Goal: Complete application form

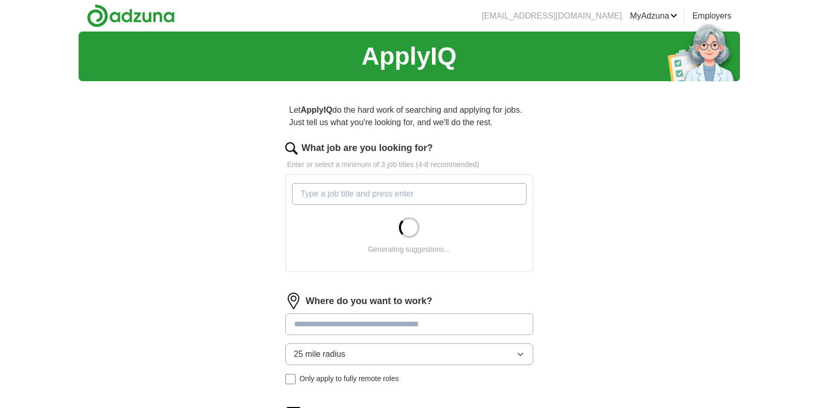
click at [363, 192] on input "What job are you looking for?" at bounding box center [409, 194] width 235 height 22
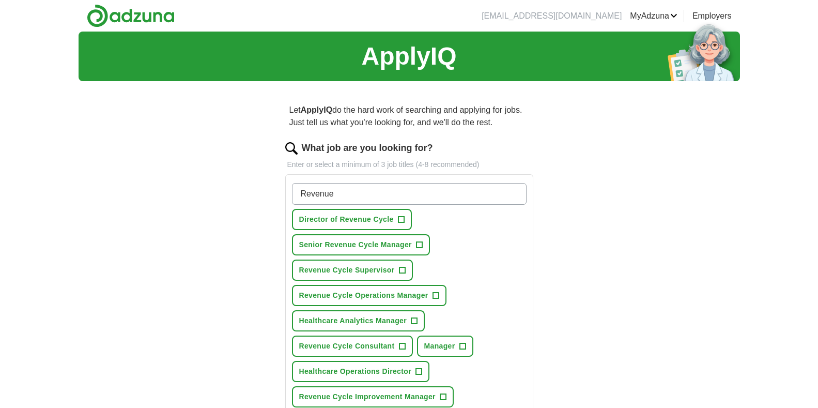
type input "Revenue"
click at [374, 216] on span "Director of Revenue Cycle" at bounding box center [346, 219] width 95 height 11
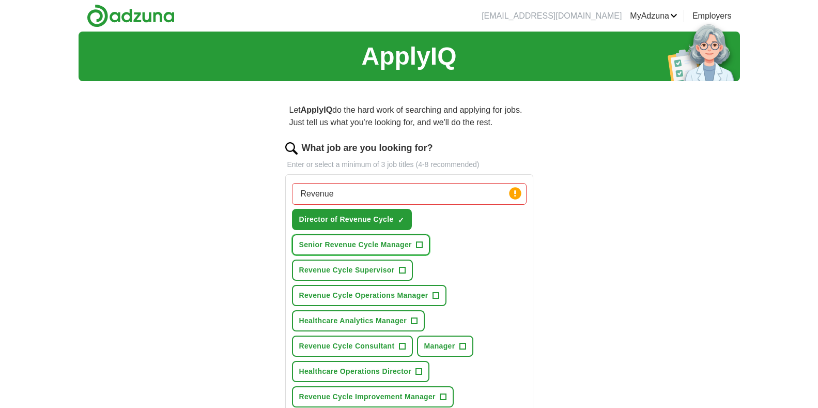
click at [388, 245] on span "Senior Revenue Cycle Manager" at bounding box center [355, 244] width 113 height 11
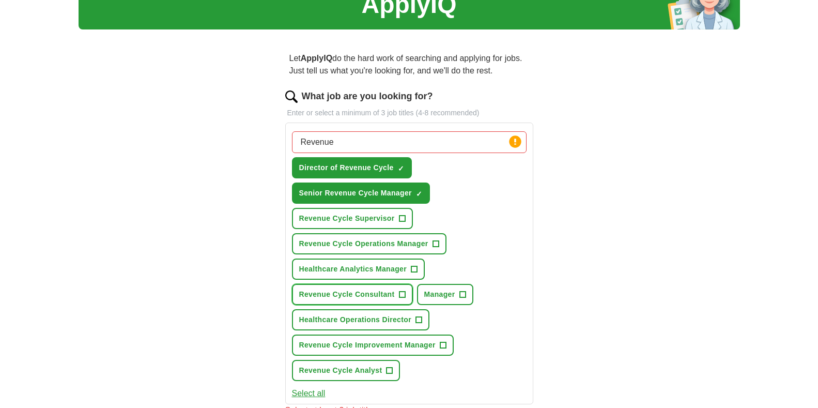
click at [365, 294] on span "Revenue Cycle Consultant" at bounding box center [347, 294] width 96 height 11
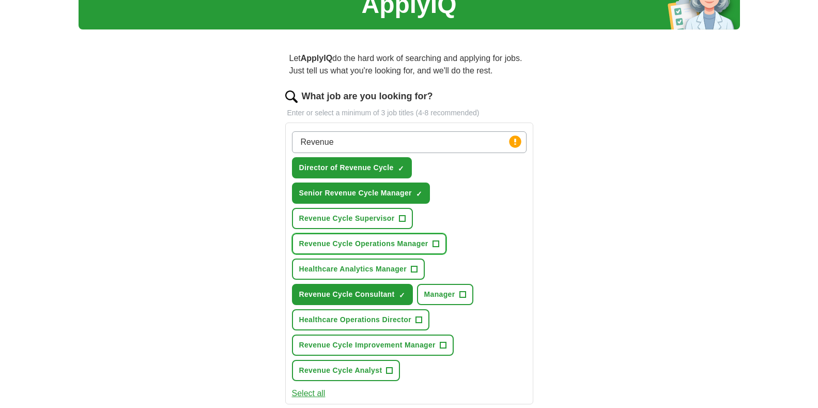
click at [412, 240] on span "Revenue Cycle Operations Manager" at bounding box center [363, 243] width 129 height 11
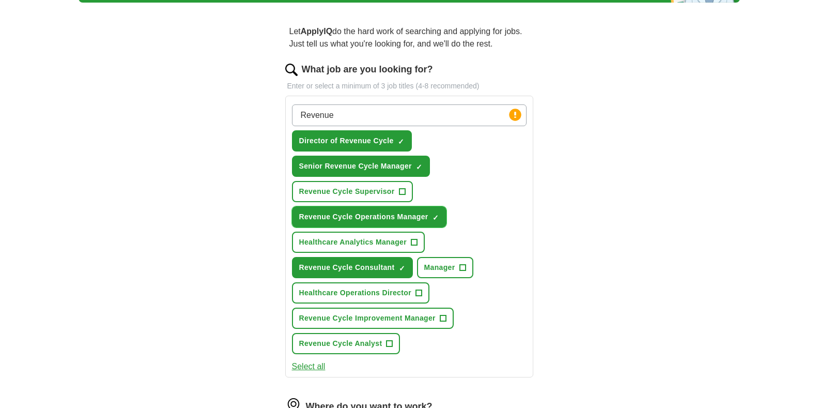
scroll to position [103, 0]
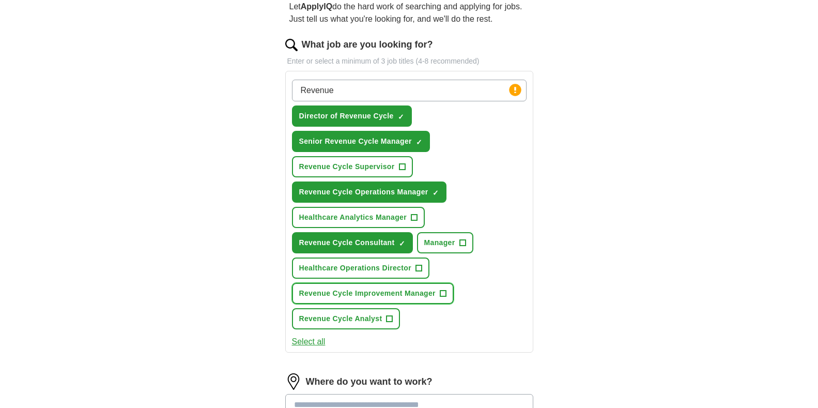
click at [369, 294] on span "Revenue Cycle Improvement Manager" at bounding box center [367, 293] width 136 height 11
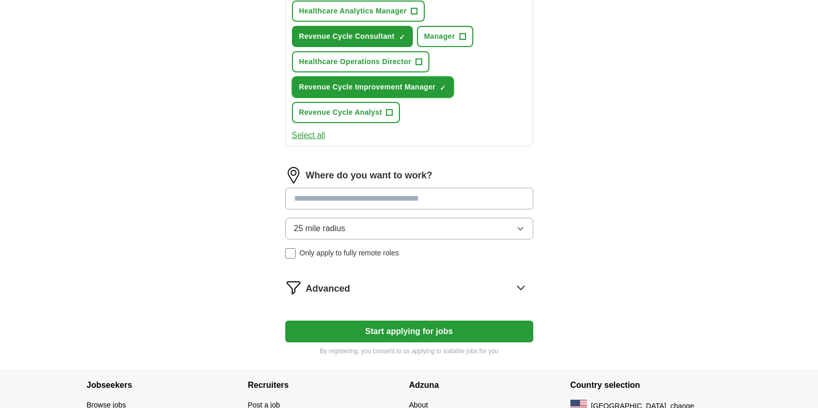
scroll to position [310, 0]
click at [307, 198] on input at bounding box center [409, 198] width 248 height 22
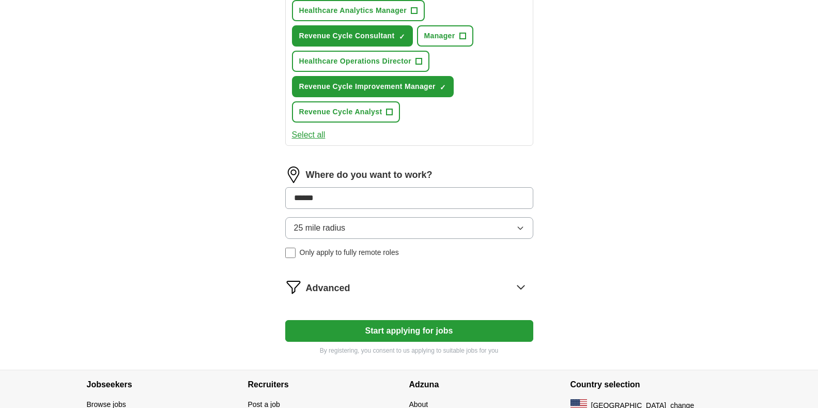
type input "******"
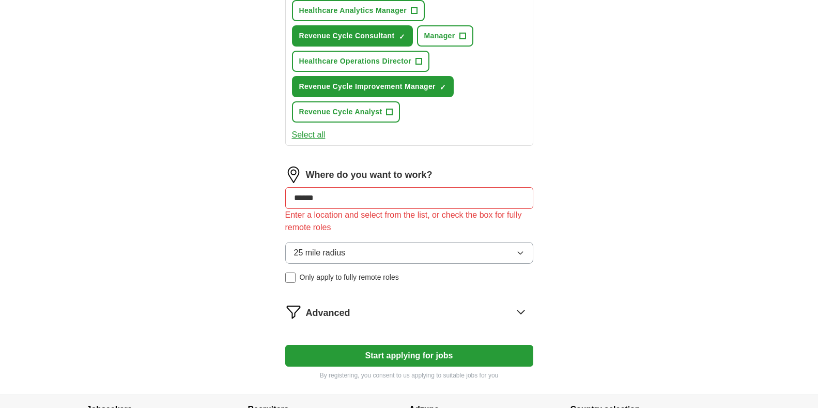
click at [610, 272] on div "ApplyIQ Let ApplyIQ do the hard work of searching and applying for jobs. Just t…" at bounding box center [409, 57] width 661 height 673
click at [353, 193] on input "******" at bounding box center [409, 198] width 248 height 22
drag, startPoint x: 321, startPoint y: 196, endPoint x: 204, endPoint y: 184, distance: 117.3
click at [204, 184] on div "ApplyIQ Let ApplyIQ do the hard work of searching and applying for jobs. Just t…" at bounding box center [409, 57] width 661 height 673
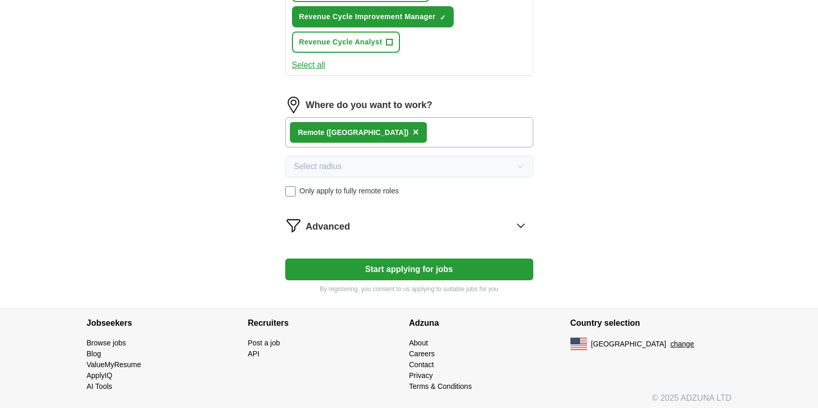
scroll to position [384, 0]
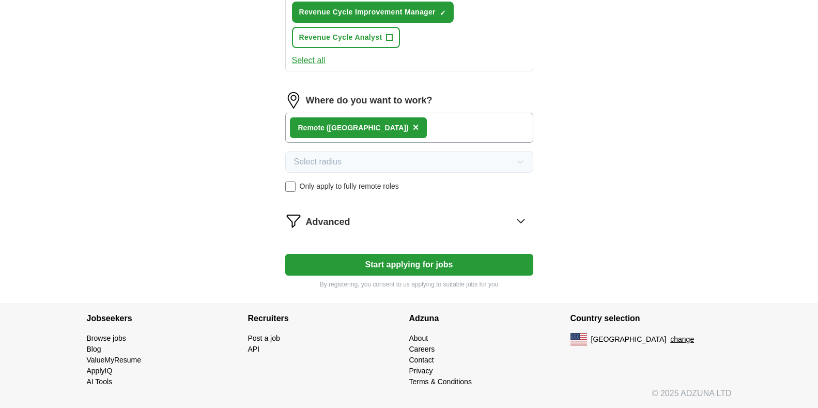
click at [517, 219] on icon at bounding box center [520, 221] width 7 height 4
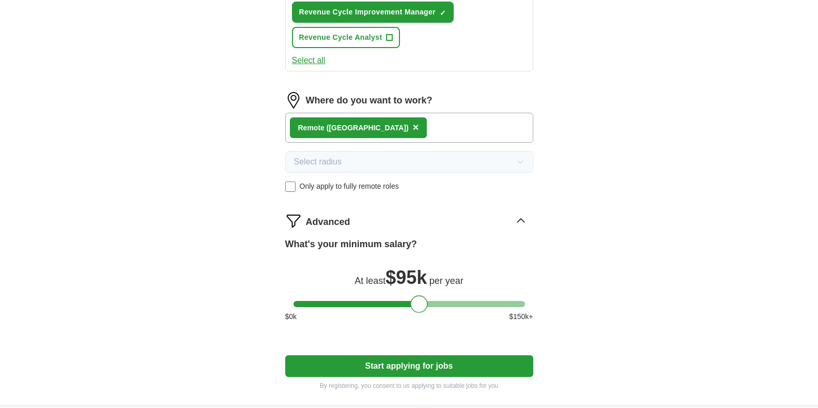
drag, startPoint x: 299, startPoint y: 304, endPoint x: 416, endPoint y: 306, distance: 117.3
click at [416, 306] on div at bounding box center [419, 304] width 18 height 18
click at [425, 365] on button "Start applying for jobs" at bounding box center [409, 366] width 248 height 22
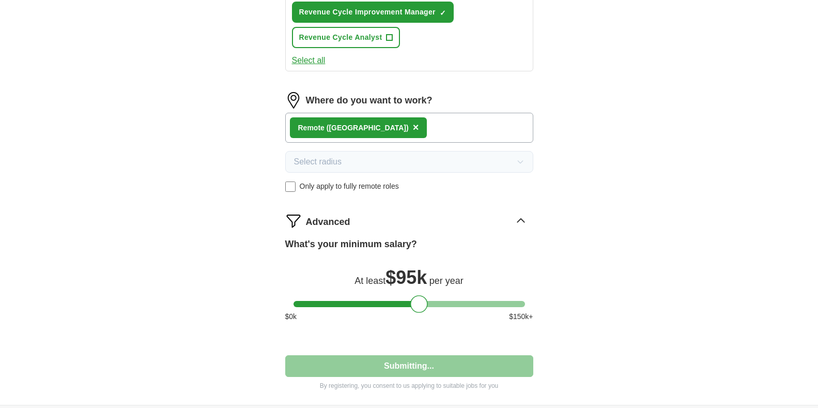
select select "**"
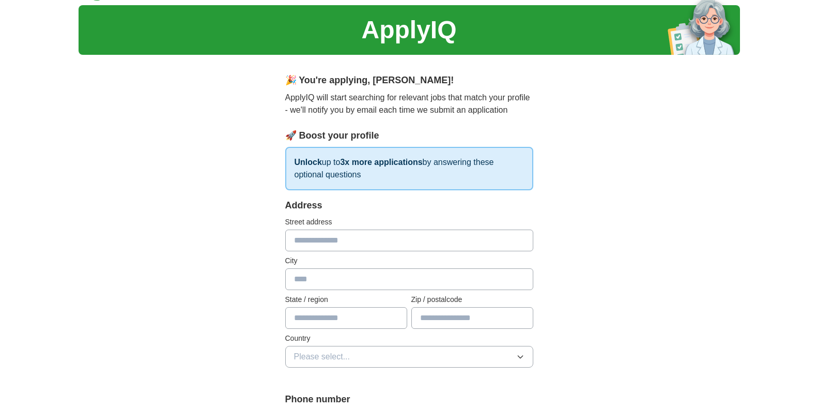
scroll to position [52, 0]
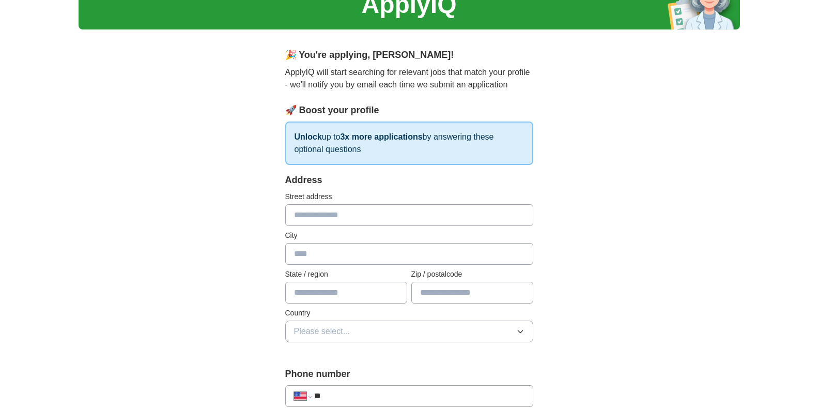
click at [378, 212] on input "text" at bounding box center [409, 215] width 248 height 22
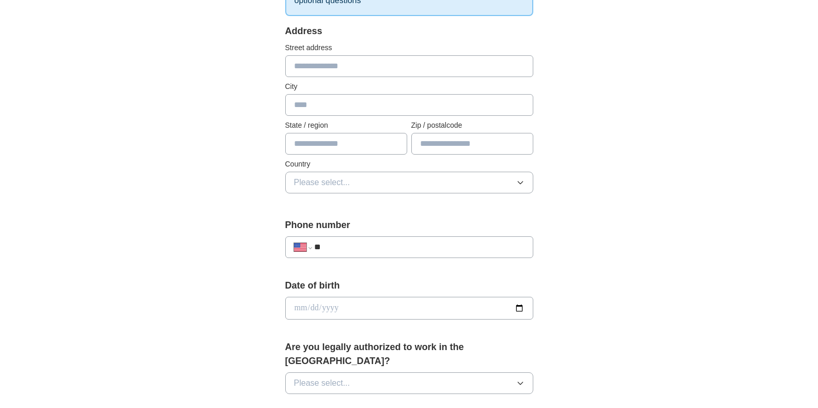
scroll to position [207, 0]
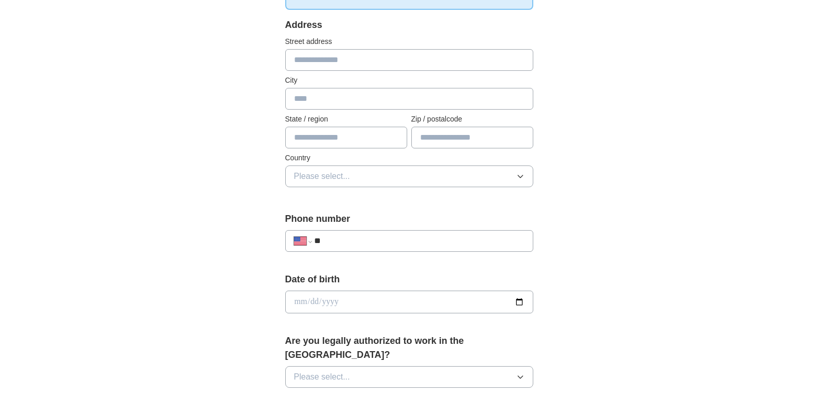
click at [433, 237] on input "**" at bounding box center [419, 241] width 210 height 12
click at [352, 135] on input "text" at bounding box center [346, 138] width 122 height 22
type input "**"
type input "*"
click at [606, 142] on div "**********" at bounding box center [409, 295] width 661 height 941
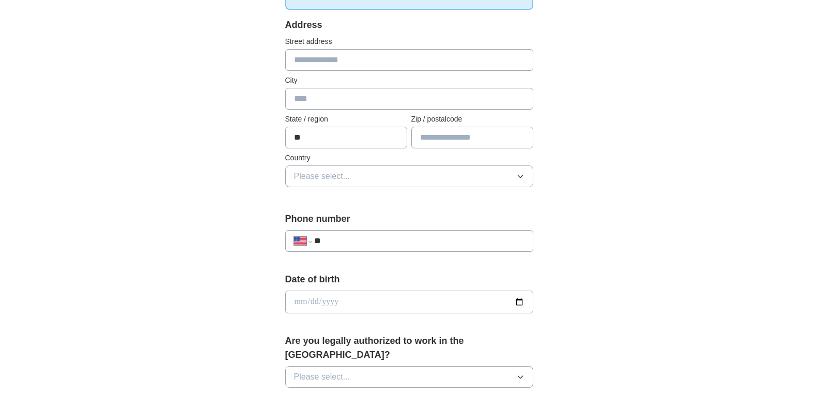
click at [523, 180] on button "Please select..." at bounding box center [409, 176] width 248 height 22
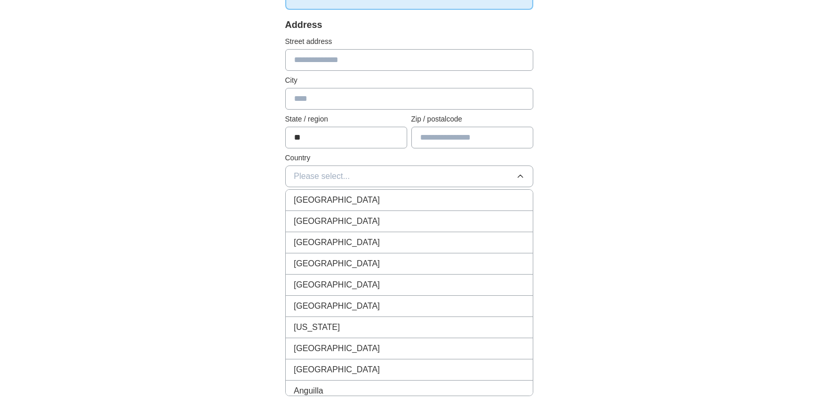
click at [300, 219] on span "[GEOGRAPHIC_DATA]" at bounding box center [337, 221] width 86 height 12
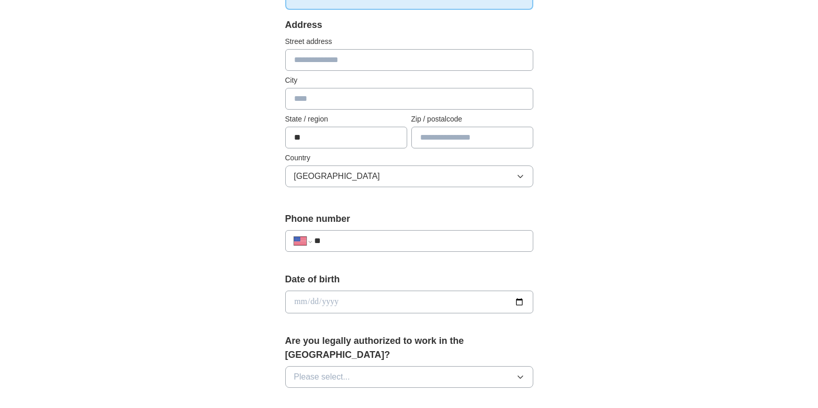
click at [397, 242] on input "**" at bounding box center [419, 241] width 210 height 12
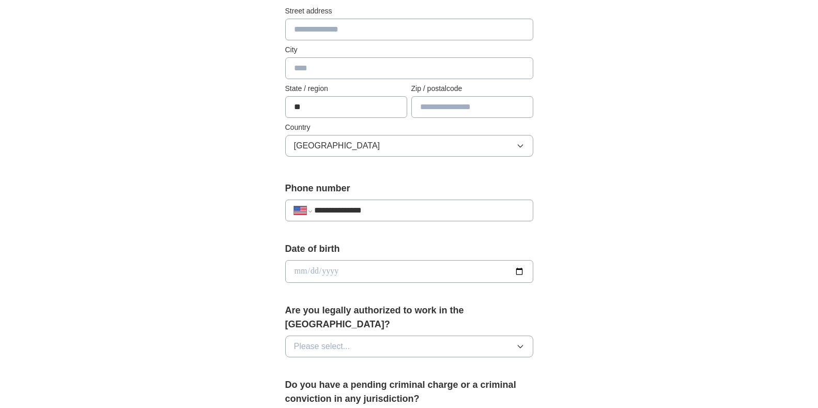
scroll to position [310, 0]
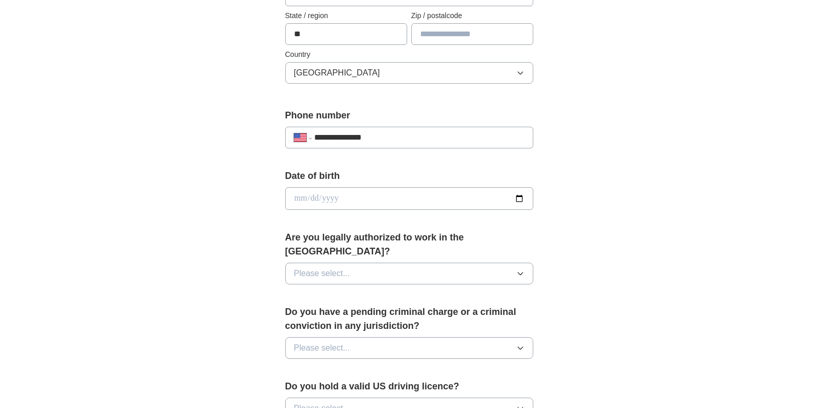
type input "**********"
click at [519, 269] on icon "button" at bounding box center [520, 273] width 8 height 8
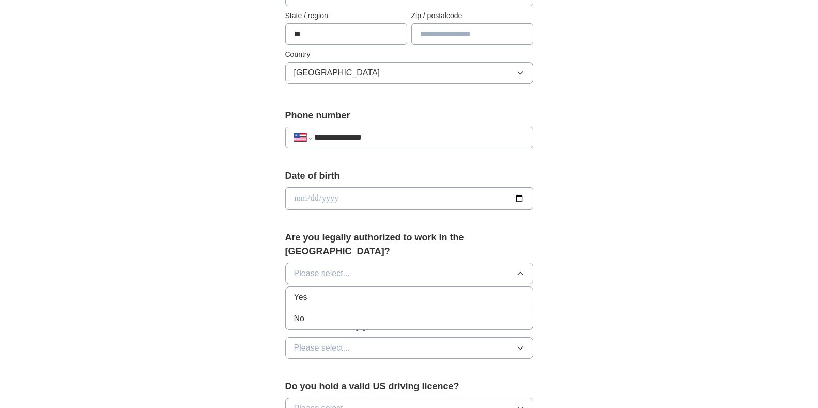
click at [313, 291] on div "Yes" at bounding box center [409, 297] width 230 height 12
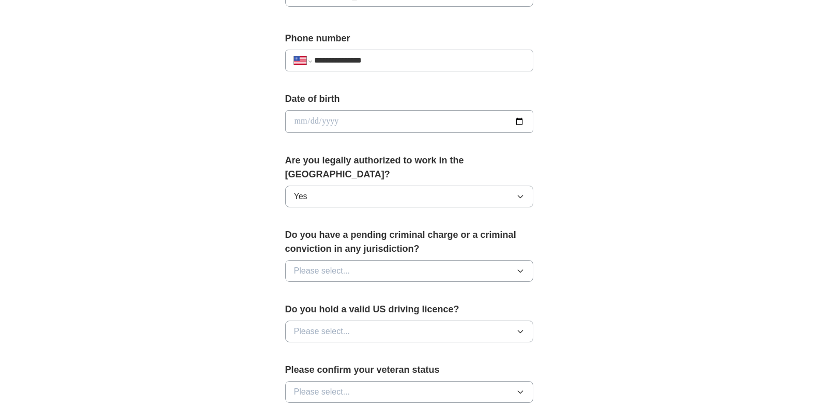
scroll to position [413, 0]
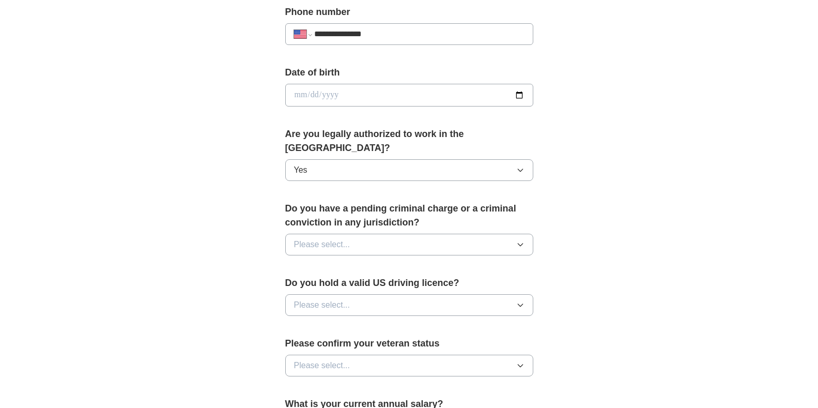
click at [520, 240] on icon "button" at bounding box center [520, 244] width 8 height 8
click at [292, 279] on li "No" at bounding box center [409, 289] width 247 height 21
click at [521, 301] on icon "button" at bounding box center [520, 305] width 8 height 8
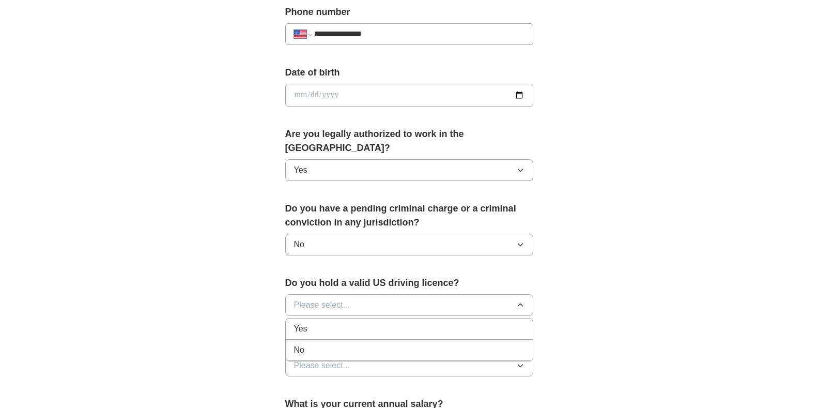
click at [309, 322] on div "Yes" at bounding box center [409, 328] width 230 height 12
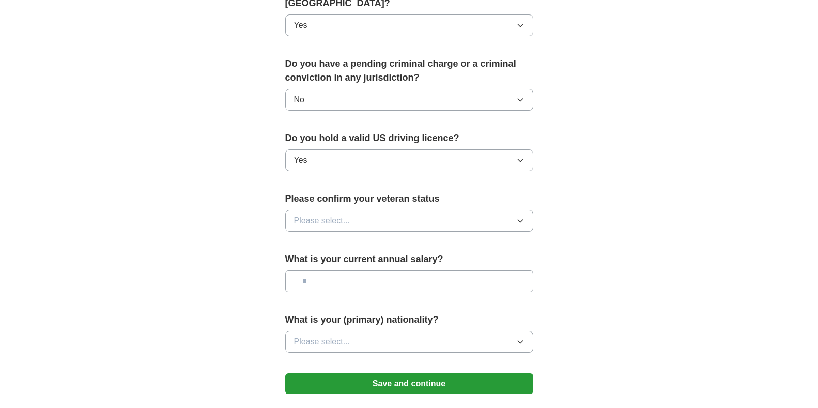
scroll to position [620, 0]
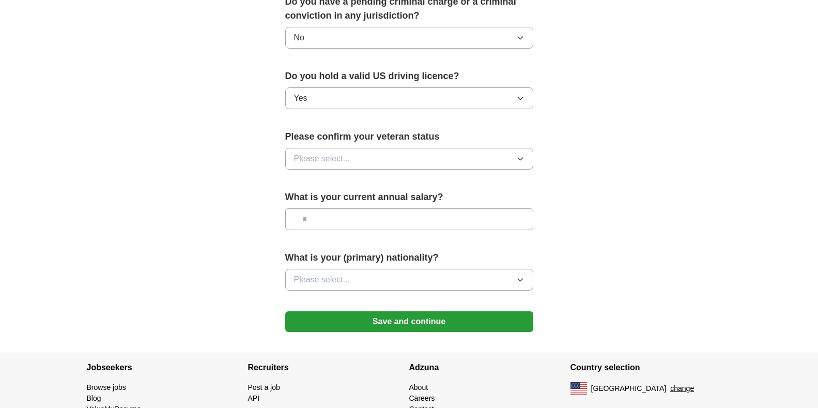
click at [520, 155] on icon "button" at bounding box center [520, 159] width 8 height 8
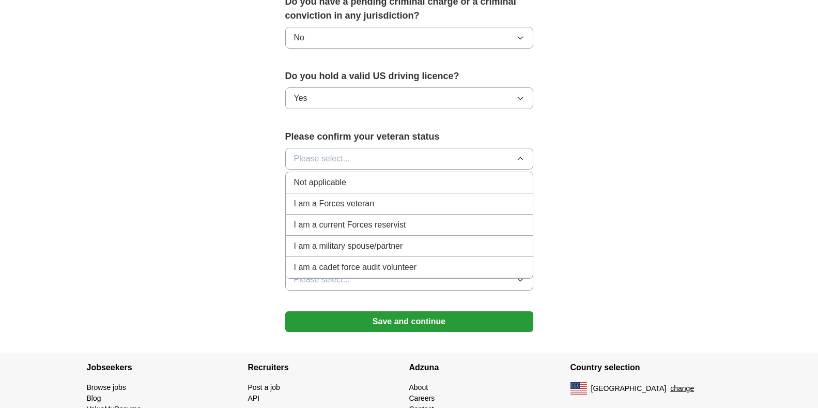
click at [338, 172] on li "Not applicable" at bounding box center [409, 182] width 247 height 21
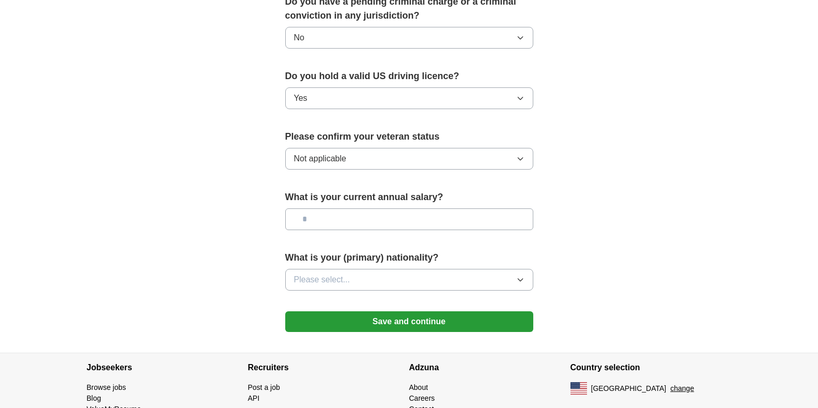
click at [529, 208] on input "text" at bounding box center [409, 219] width 248 height 22
type input "********"
click at [521, 275] on icon "button" at bounding box center [520, 279] width 8 height 8
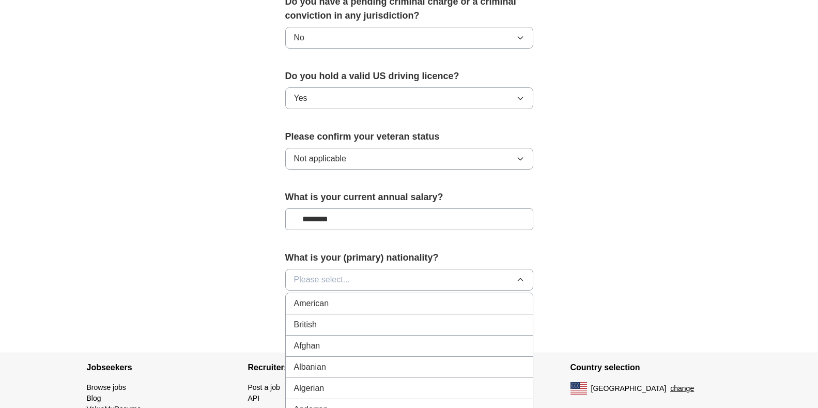
click at [313, 297] on span "American" at bounding box center [311, 303] width 35 height 12
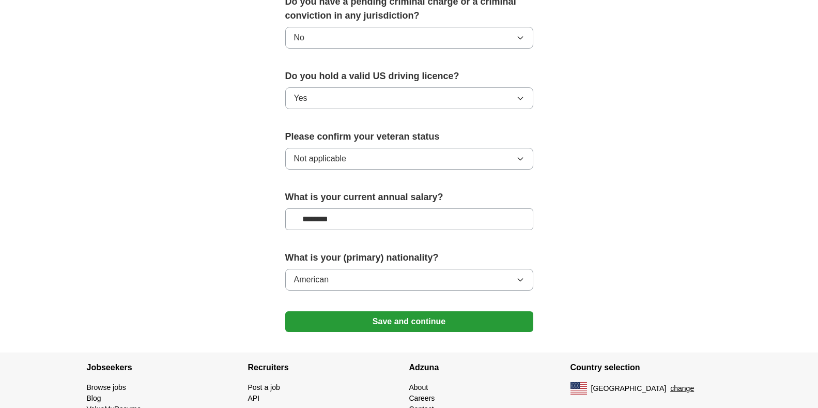
scroll to position [655, 0]
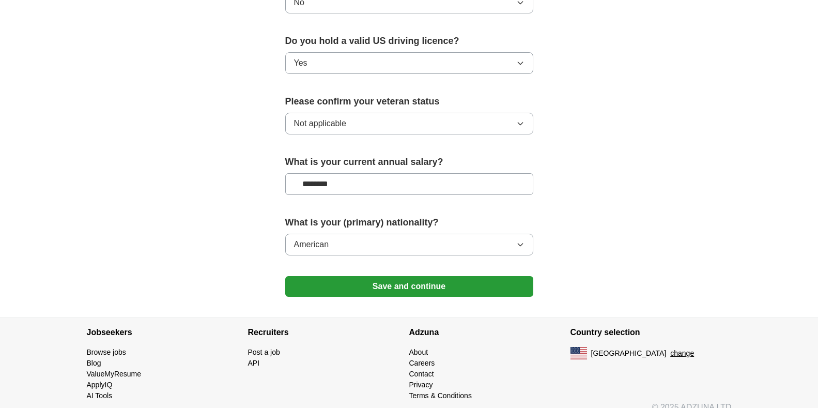
click at [410, 276] on button "Save and continue" at bounding box center [409, 286] width 248 height 21
